Goal: Information Seeking & Learning: Learn about a topic

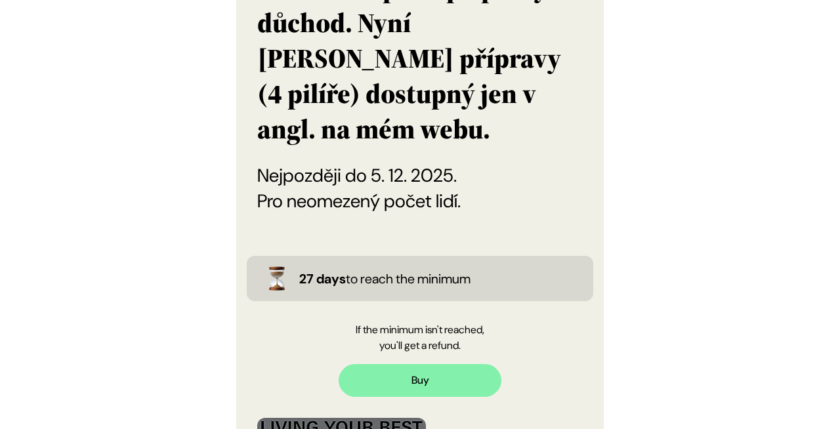
scroll to position [674, 0]
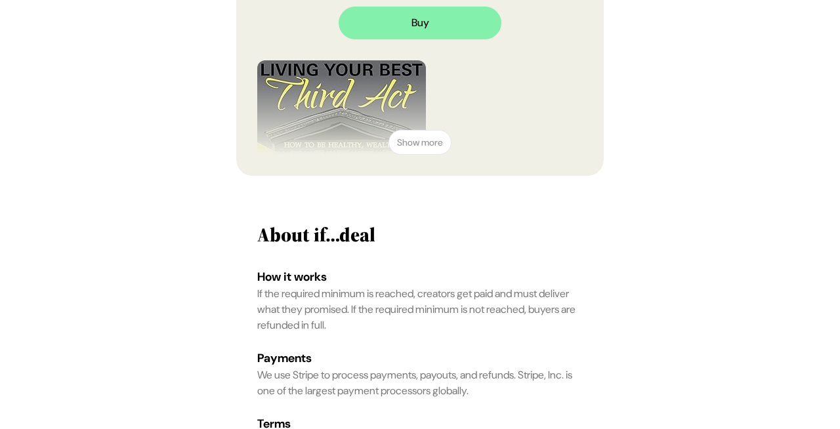
click at [382, 60] on img at bounding box center [341, 186] width 169 height 253
click at [418, 130] on button "Show more" at bounding box center [420, 142] width 63 height 25
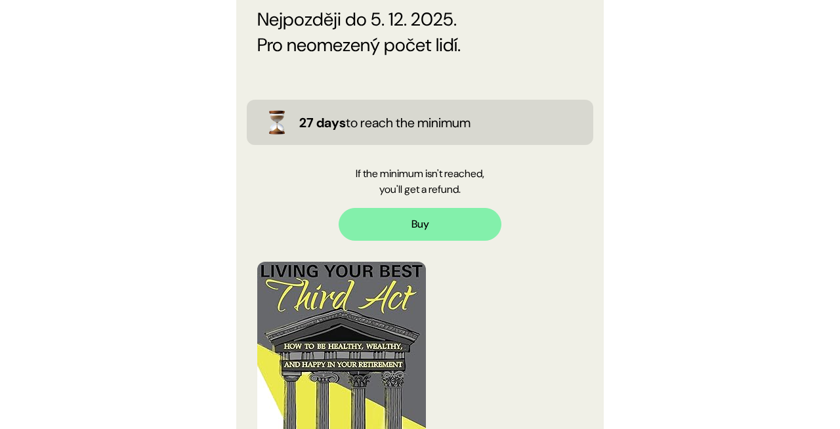
scroll to position [0, 0]
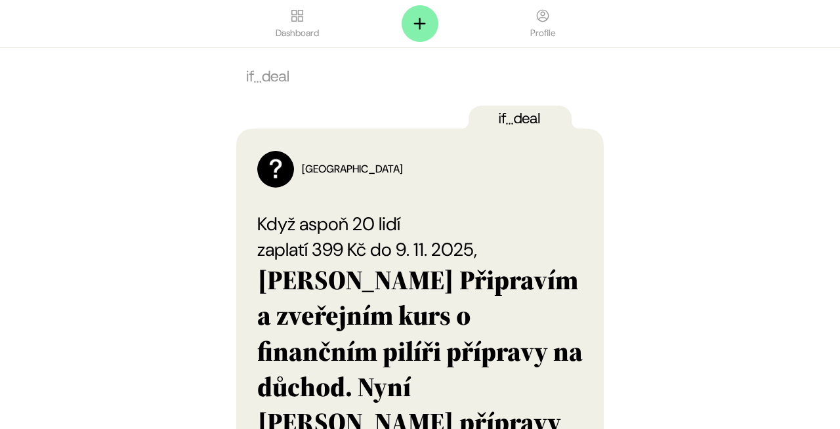
click at [309, 169] on div "[GEOGRAPHIC_DATA]" at bounding box center [352, 170] width 101 height 16
